Goal: Book appointment/travel/reservation

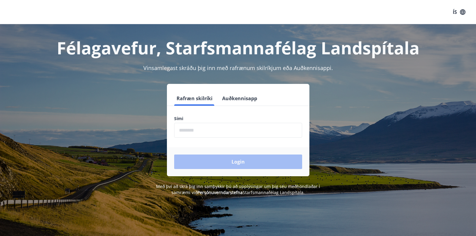
click at [218, 130] on input "phone" at bounding box center [238, 130] width 128 height 15
type input "********"
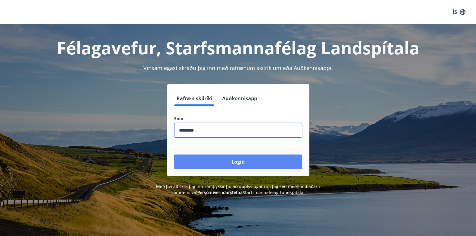
click at [217, 158] on button "Login" at bounding box center [238, 161] width 128 height 14
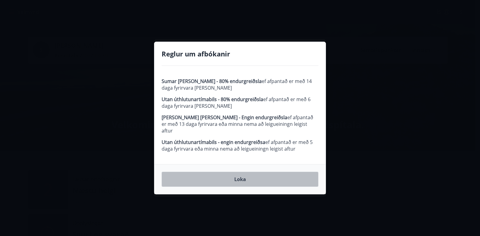
click at [242, 181] on button "Loka" at bounding box center [240, 179] width 157 height 15
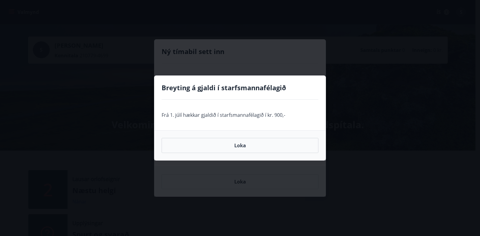
drag, startPoint x: 241, startPoint y: 160, endPoint x: 240, endPoint y: 153, distance: 6.7
click at [240, 153] on div "Loka" at bounding box center [239, 145] width 171 height 30
click at [239, 145] on button "Loka" at bounding box center [240, 145] width 157 height 15
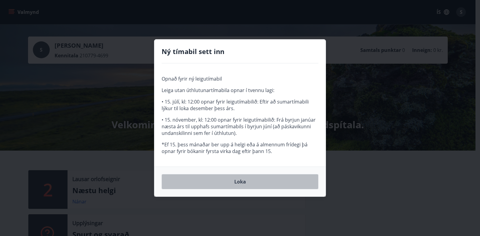
click at [237, 180] on button "Loka" at bounding box center [240, 181] width 157 height 15
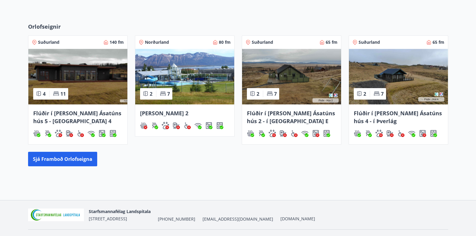
scroll to position [269, 0]
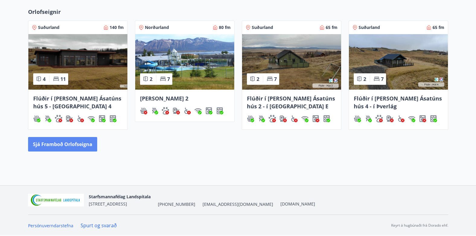
click at [83, 144] on button "Sjá framboð orlofseigna" at bounding box center [62, 144] width 69 height 14
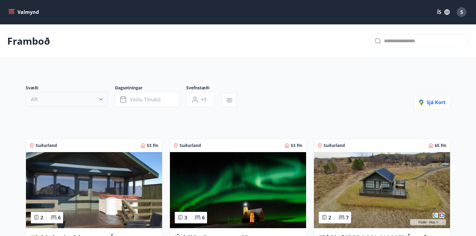
click at [99, 102] on icon "button" at bounding box center [101, 99] width 6 height 6
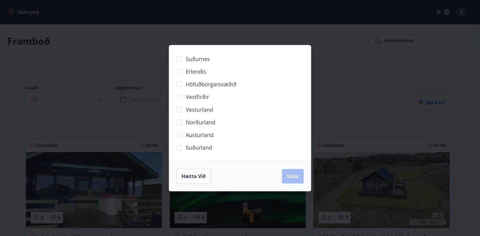
click at [195, 125] on span "Norðurland" at bounding box center [201, 122] width 30 height 8
click at [286, 178] on button "Vista" at bounding box center [293, 176] width 22 height 14
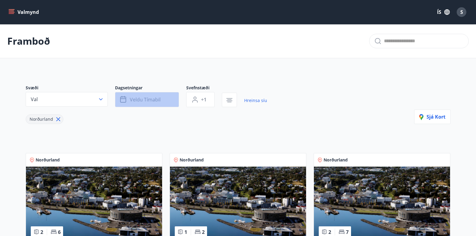
click at [163, 99] on button "Veldu tímabil" at bounding box center [147, 99] width 64 height 15
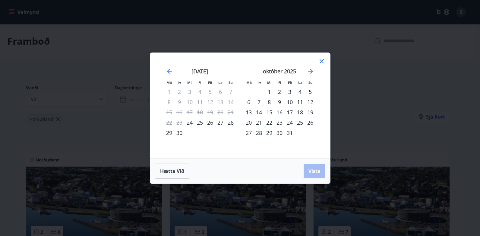
drag, startPoint x: 310, startPoint y: 92, endPoint x: 306, endPoint y: 90, distance: 3.8
click at [306, 90] on div "5" at bounding box center [310, 92] width 10 height 10
click at [310, 104] on div "12" at bounding box center [310, 102] width 10 height 10
click at [315, 175] on button "Vista" at bounding box center [315, 171] width 22 height 14
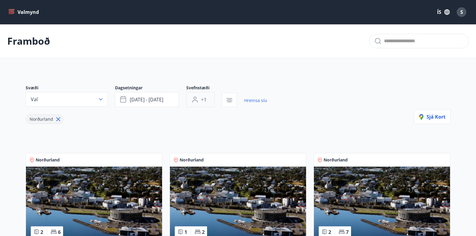
click at [204, 100] on span "+1" at bounding box center [203, 99] width 5 height 7
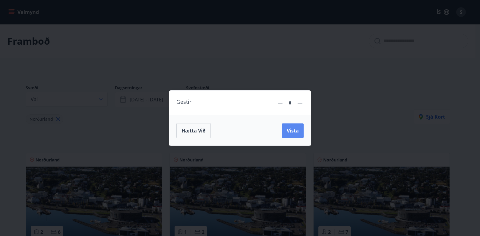
click at [294, 133] on span "Vista" at bounding box center [293, 130] width 12 height 7
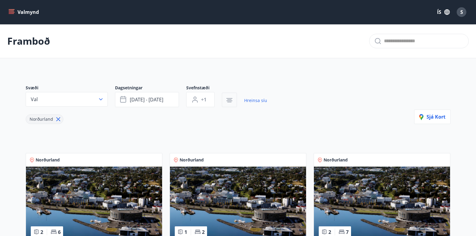
click at [227, 98] on icon "button" at bounding box center [229, 98] width 6 height 1
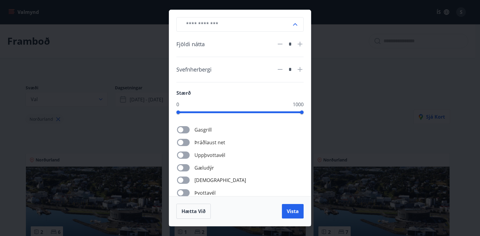
click at [342, 109] on div "​ Fjöldi nátta * Svefnherbergi * Stærð 0 1000 Gasgrill Þráðlaust net Uppþvottav…" at bounding box center [240, 118] width 480 height 236
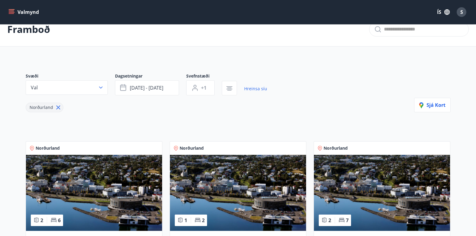
scroll to position [12, 0]
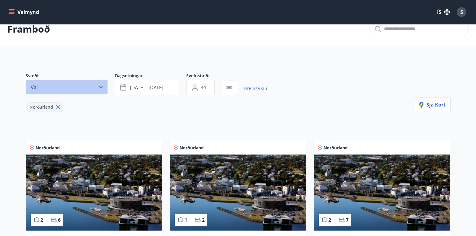
click at [103, 87] on icon "button" at bounding box center [101, 87] width 6 height 6
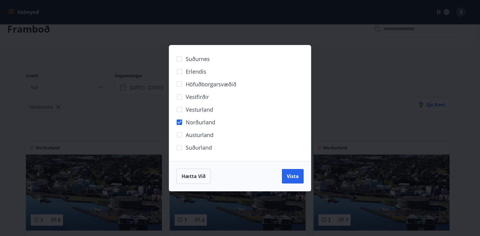
click at [103, 87] on div "Suðurnes Erlendis Höfuðborgarsvæðið Vestfirðir Vesturland Norðurland Austurland…" at bounding box center [240, 118] width 480 height 236
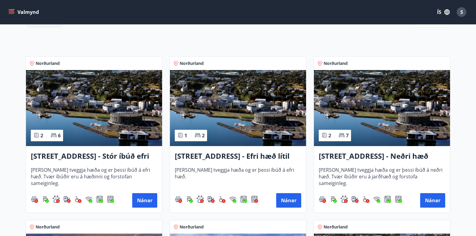
scroll to position [100, 0]
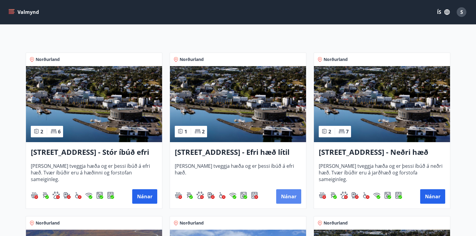
click at [287, 200] on button "Nánar" at bounding box center [288, 196] width 25 height 14
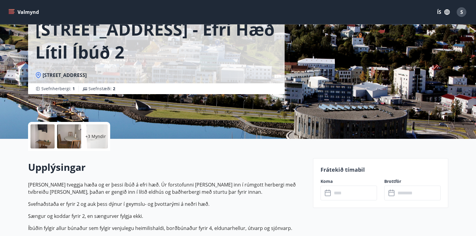
scroll to position [46, 0]
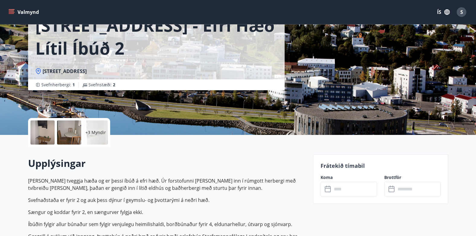
click at [40, 130] on div at bounding box center [42, 132] width 24 height 24
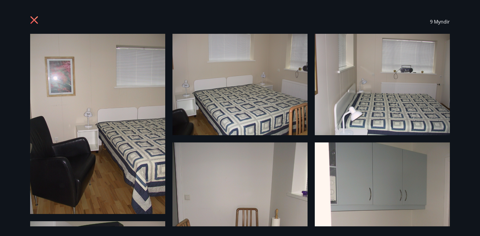
click at [37, 16] on icon at bounding box center [35, 21] width 10 height 10
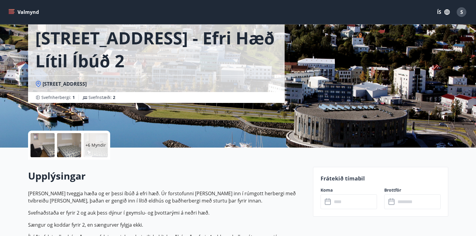
scroll to position [0, 0]
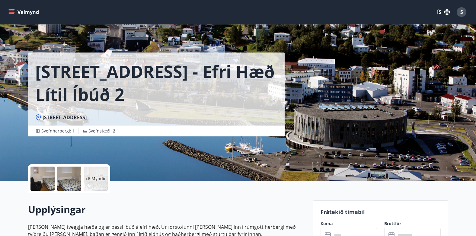
click at [201, 143] on div "Hrafnagilsstræti 23 - Efri hæð lítil íbúð 2 Hrafnagilsstræti 23 Svefnherbergi :…" at bounding box center [168, 90] width 280 height 181
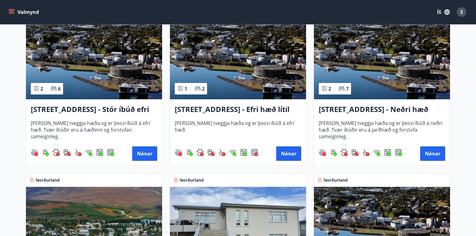
scroll to position [143, 0]
